Goal: Task Accomplishment & Management: Use online tool/utility

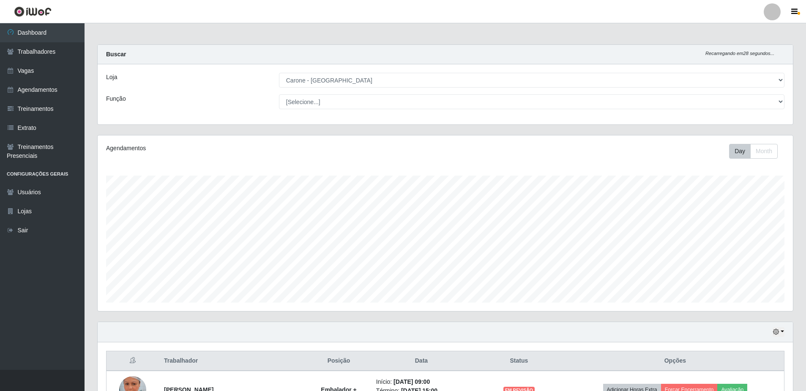
select select "505"
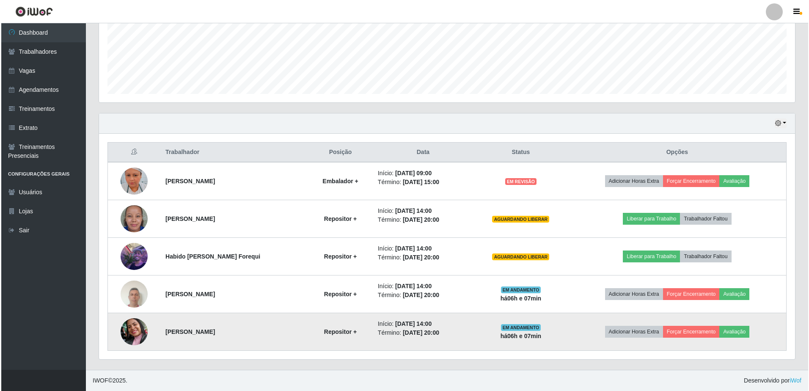
scroll to position [175, 696]
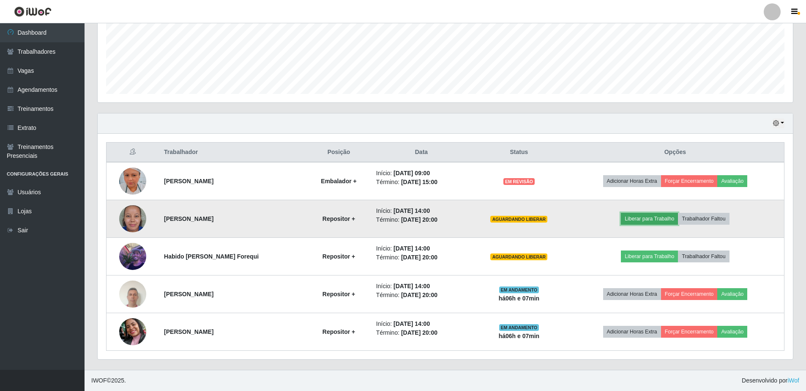
click at [658, 215] on button "Liberar para Trabalho" at bounding box center [649, 219] width 57 height 12
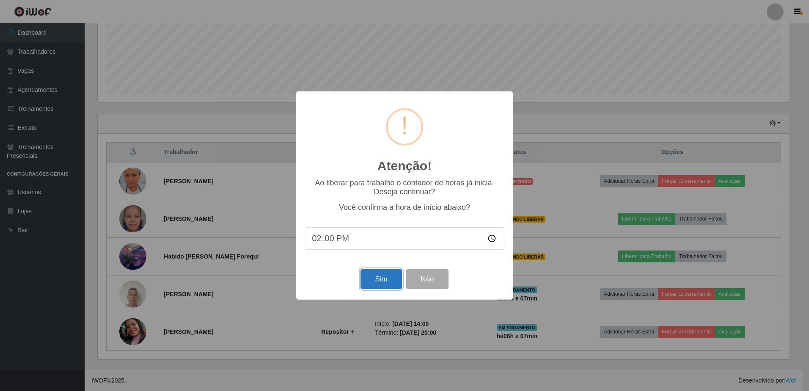
click at [378, 289] on button "Sim" at bounding box center [380, 279] width 41 height 20
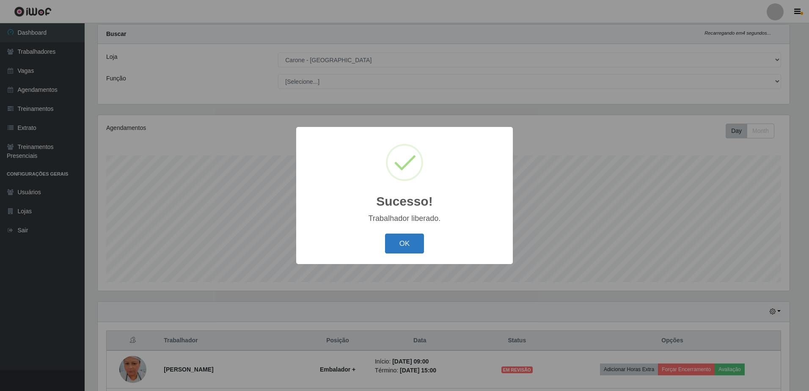
click at [411, 251] on button "OK" at bounding box center [404, 243] width 39 height 20
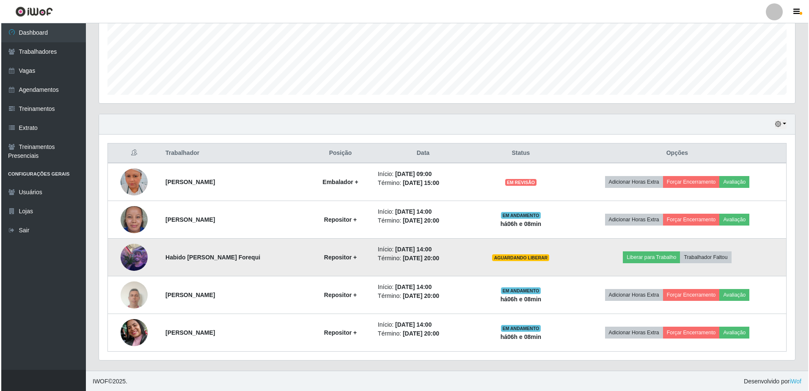
scroll to position [208, 0]
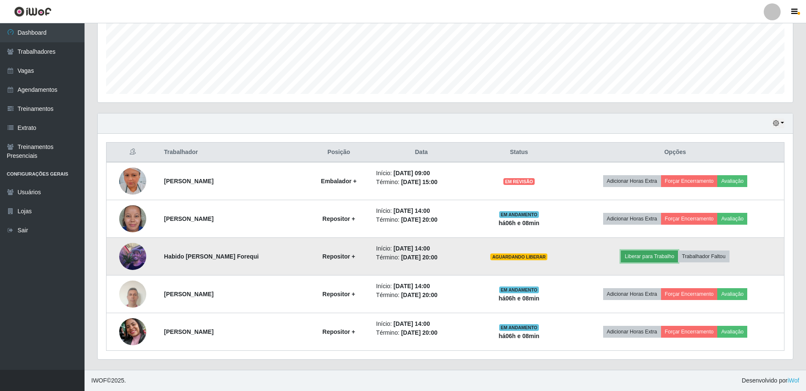
click at [644, 257] on button "Liberar para Trabalho" at bounding box center [649, 256] width 57 height 12
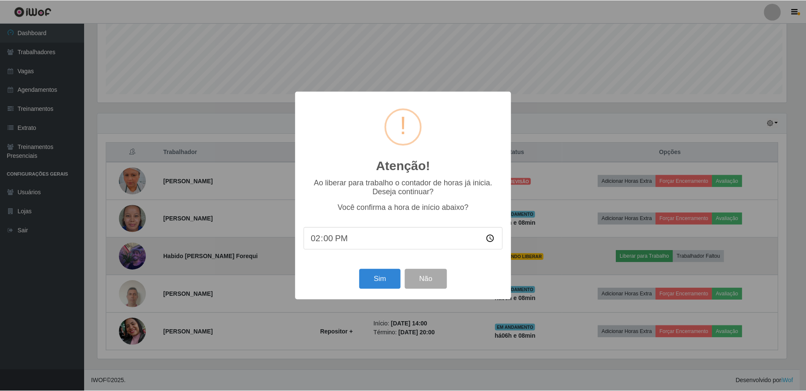
scroll to position [175, 691]
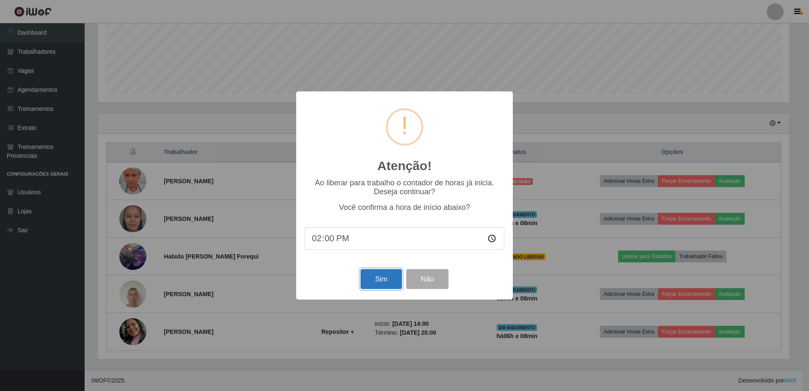
click at [381, 287] on button "Sim" at bounding box center [380, 279] width 41 height 20
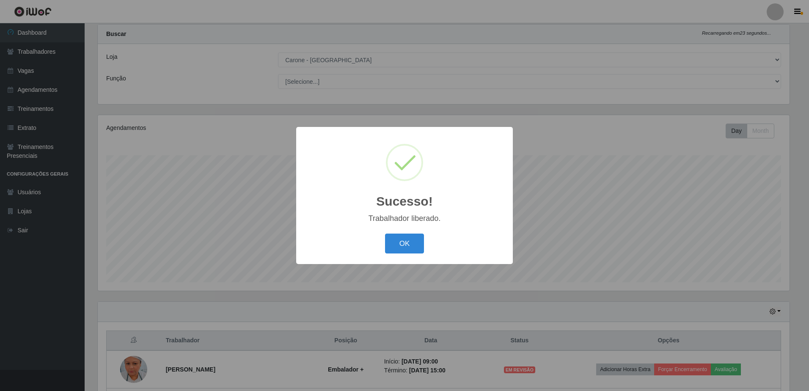
click at [404, 254] on div "OK Cancel" at bounding box center [404, 243] width 200 height 24
click at [411, 241] on button "OK" at bounding box center [404, 243] width 39 height 20
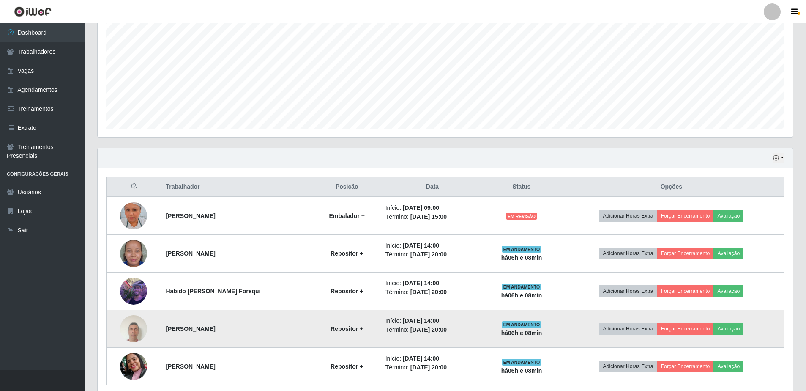
scroll to position [208, 0]
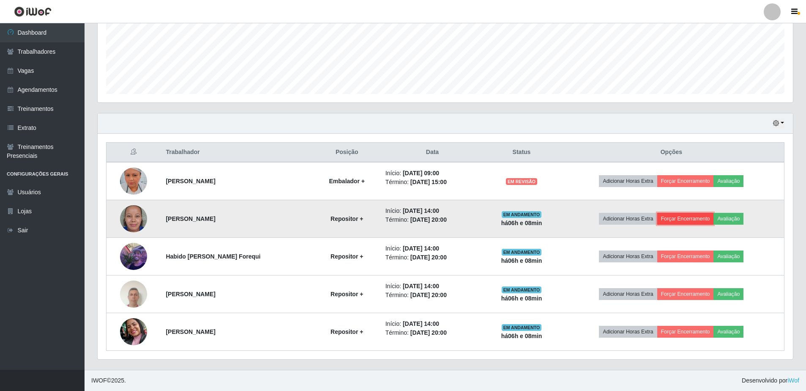
click at [696, 216] on button "Forçar Encerramento" at bounding box center [686, 219] width 57 height 12
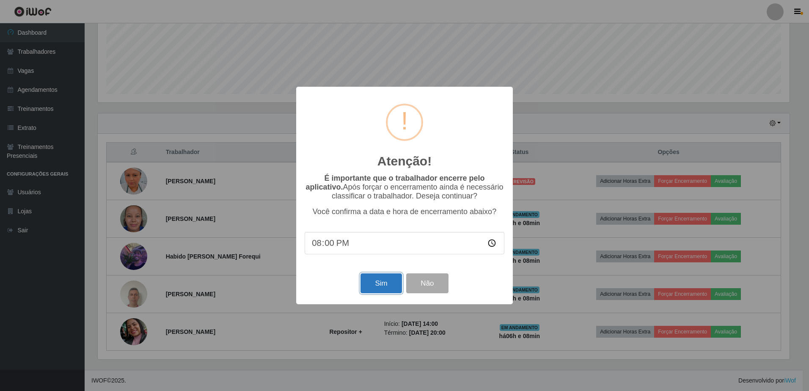
click at [385, 293] on button "Sim" at bounding box center [380, 283] width 41 height 20
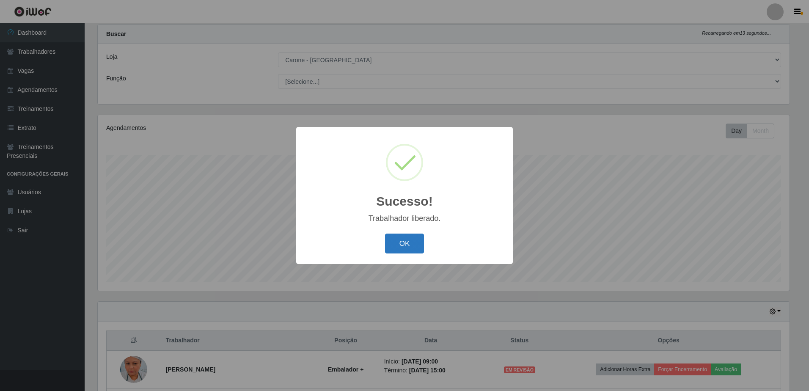
click at [411, 252] on button "OK" at bounding box center [404, 243] width 39 height 20
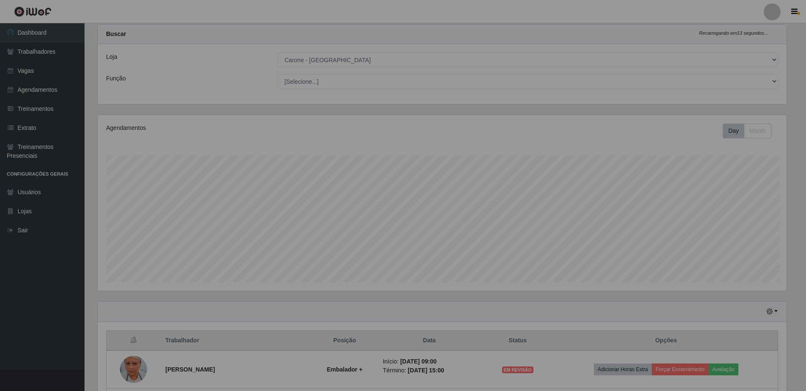
scroll to position [0, 0]
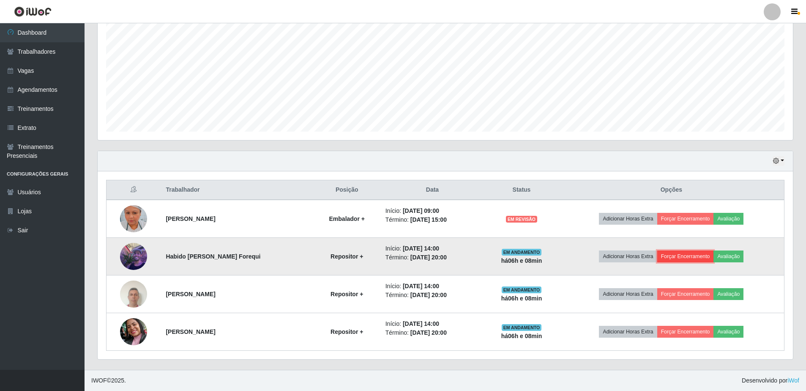
click at [681, 254] on button "Forçar Encerramento" at bounding box center [686, 256] width 57 height 12
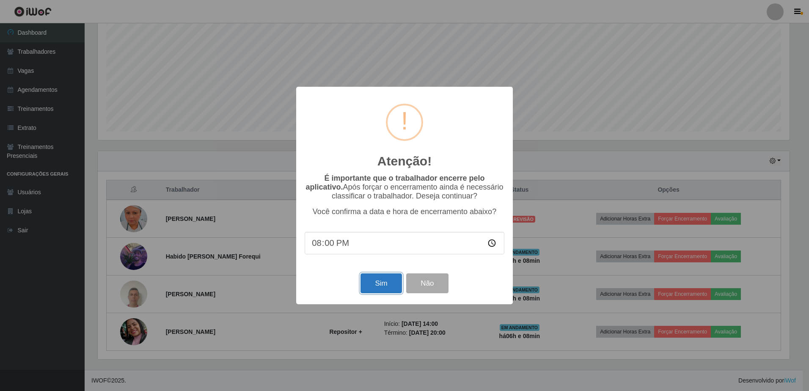
click at [376, 291] on button "Sim" at bounding box center [380, 283] width 41 height 20
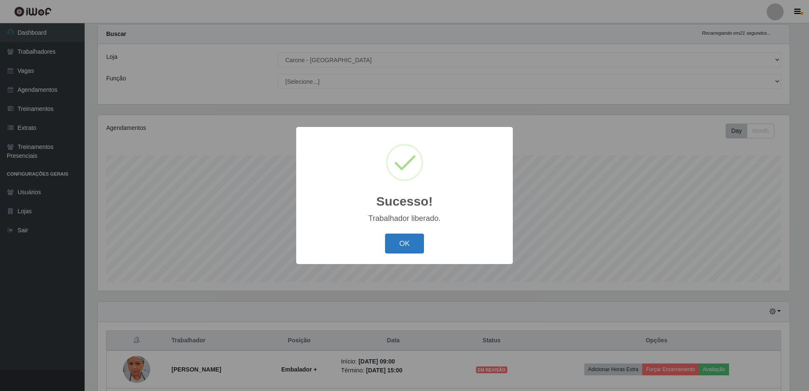
click at [394, 247] on button "OK" at bounding box center [404, 243] width 39 height 20
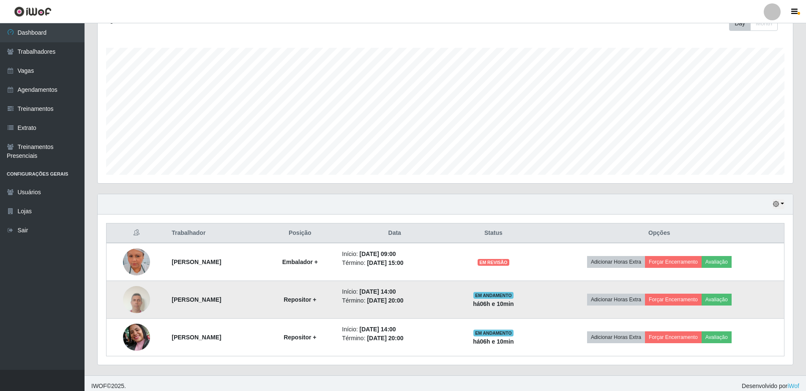
scroll to position [133, 0]
